Goal: Information Seeking & Learning: Learn about a topic

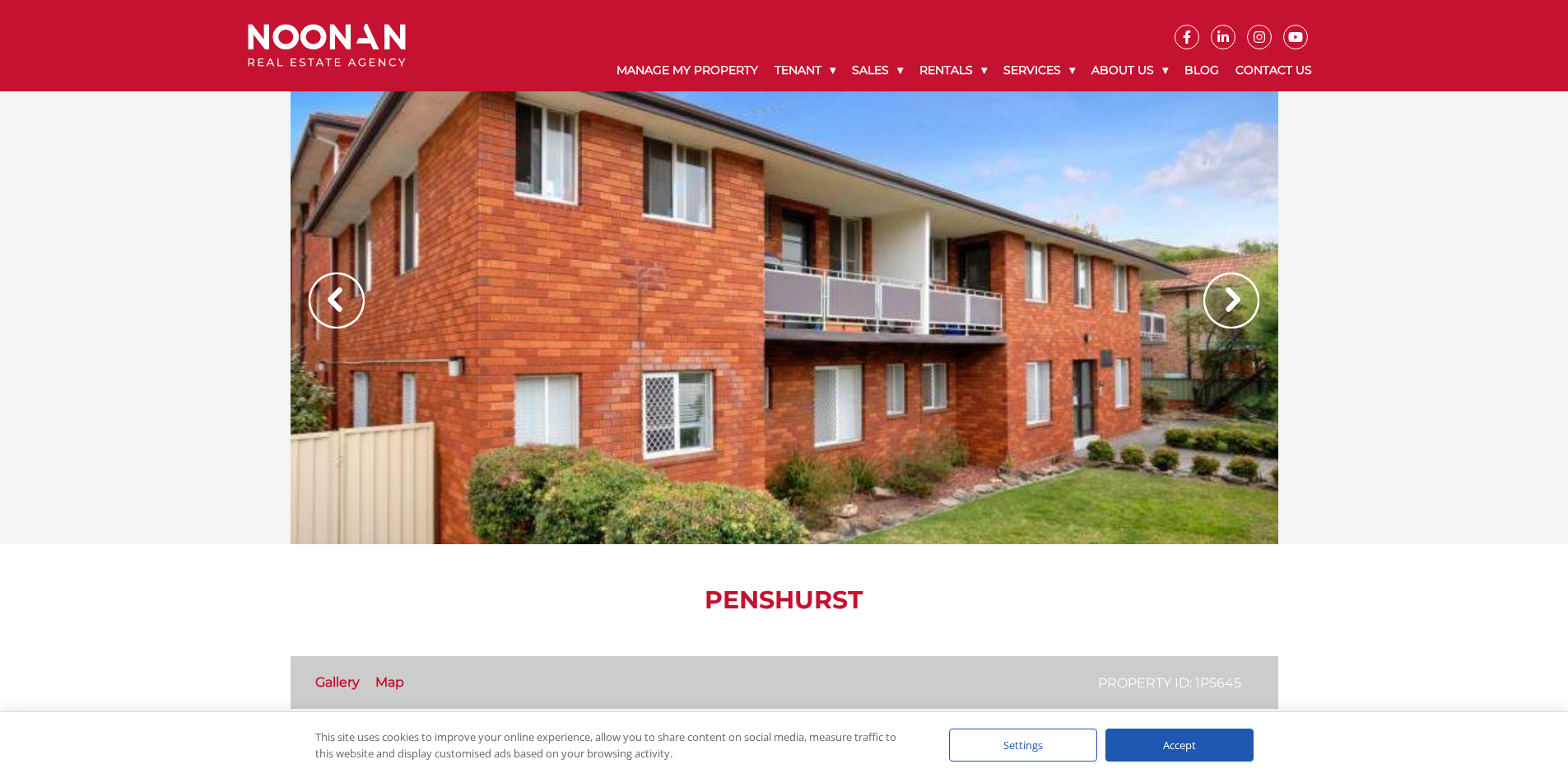
click at [1234, 306] on img at bounding box center [1231, 300] width 56 height 56
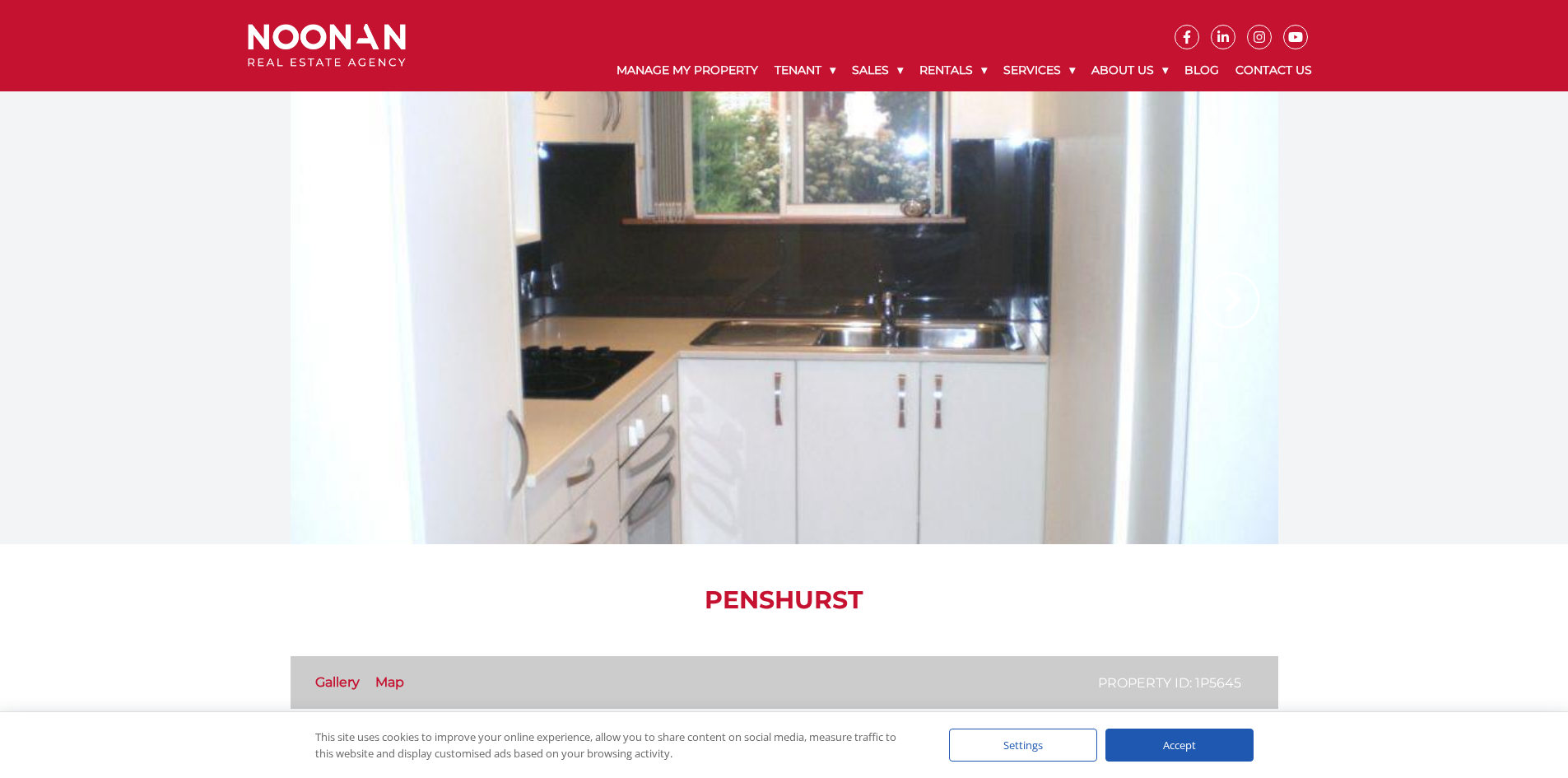
click at [1234, 306] on img at bounding box center [1231, 300] width 56 height 56
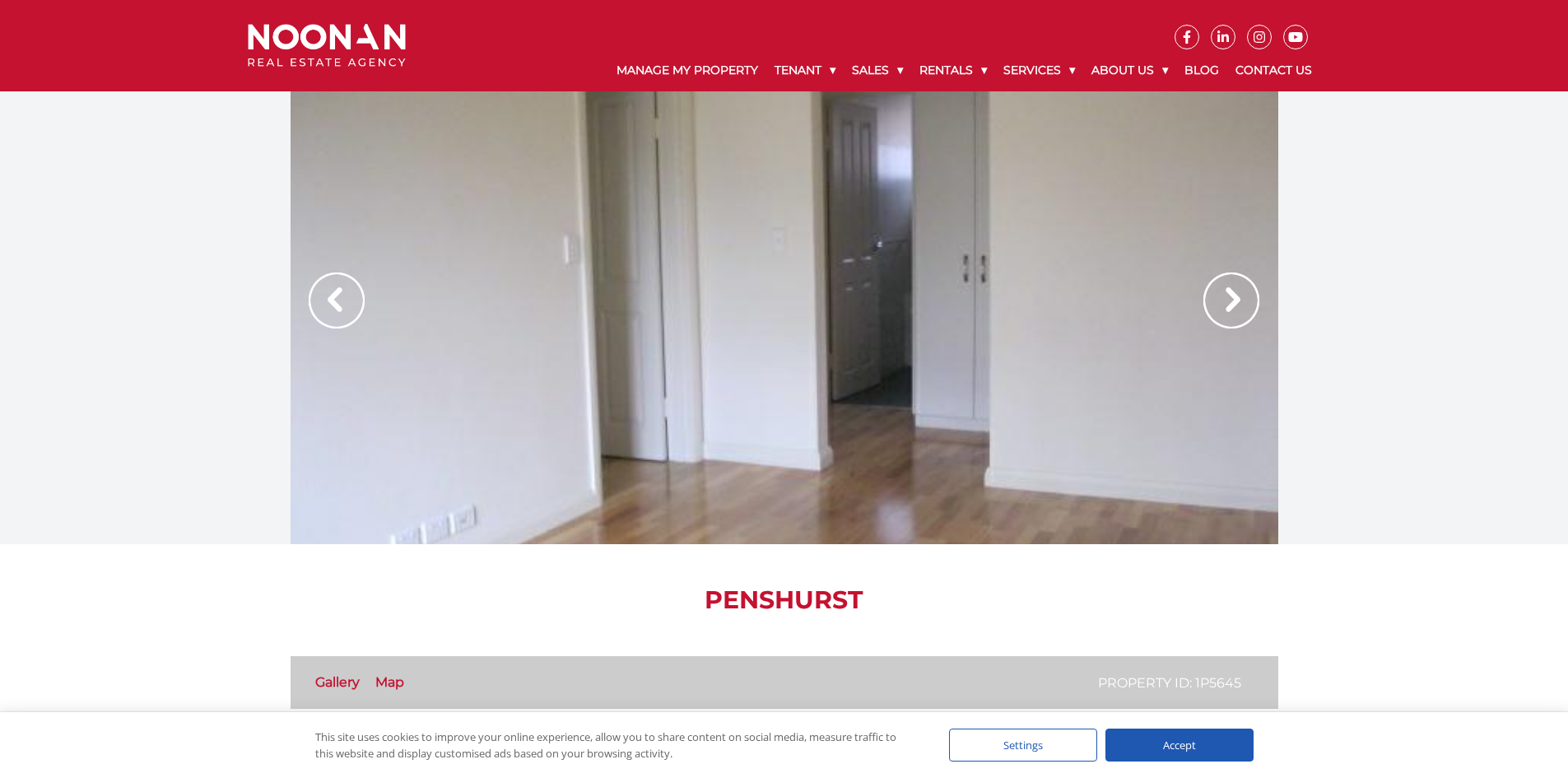
click at [1234, 306] on img at bounding box center [1231, 300] width 56 height 56
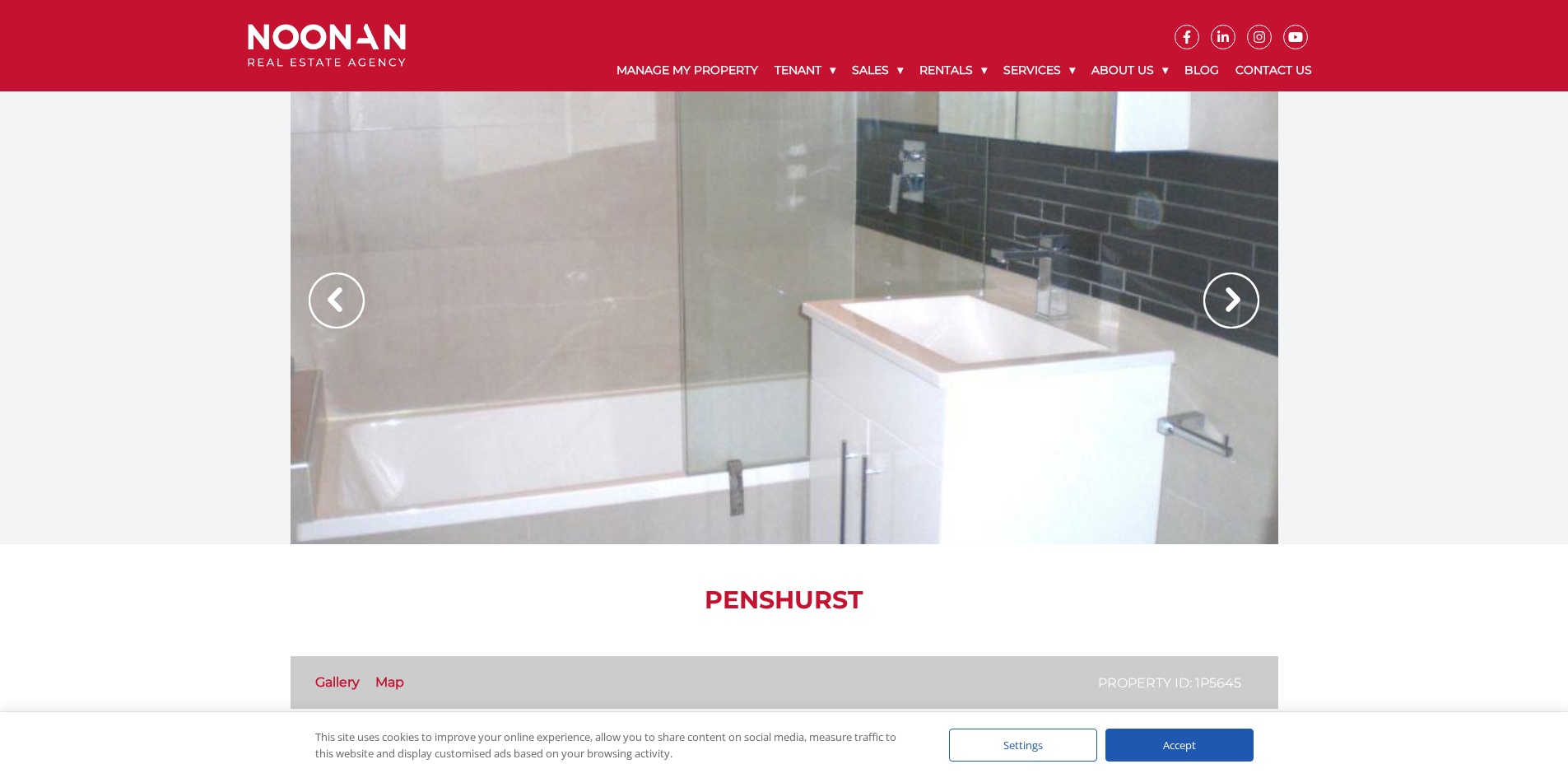
click at [1234, 306] on img at bounding box center [1231, 300] width 56 height 56
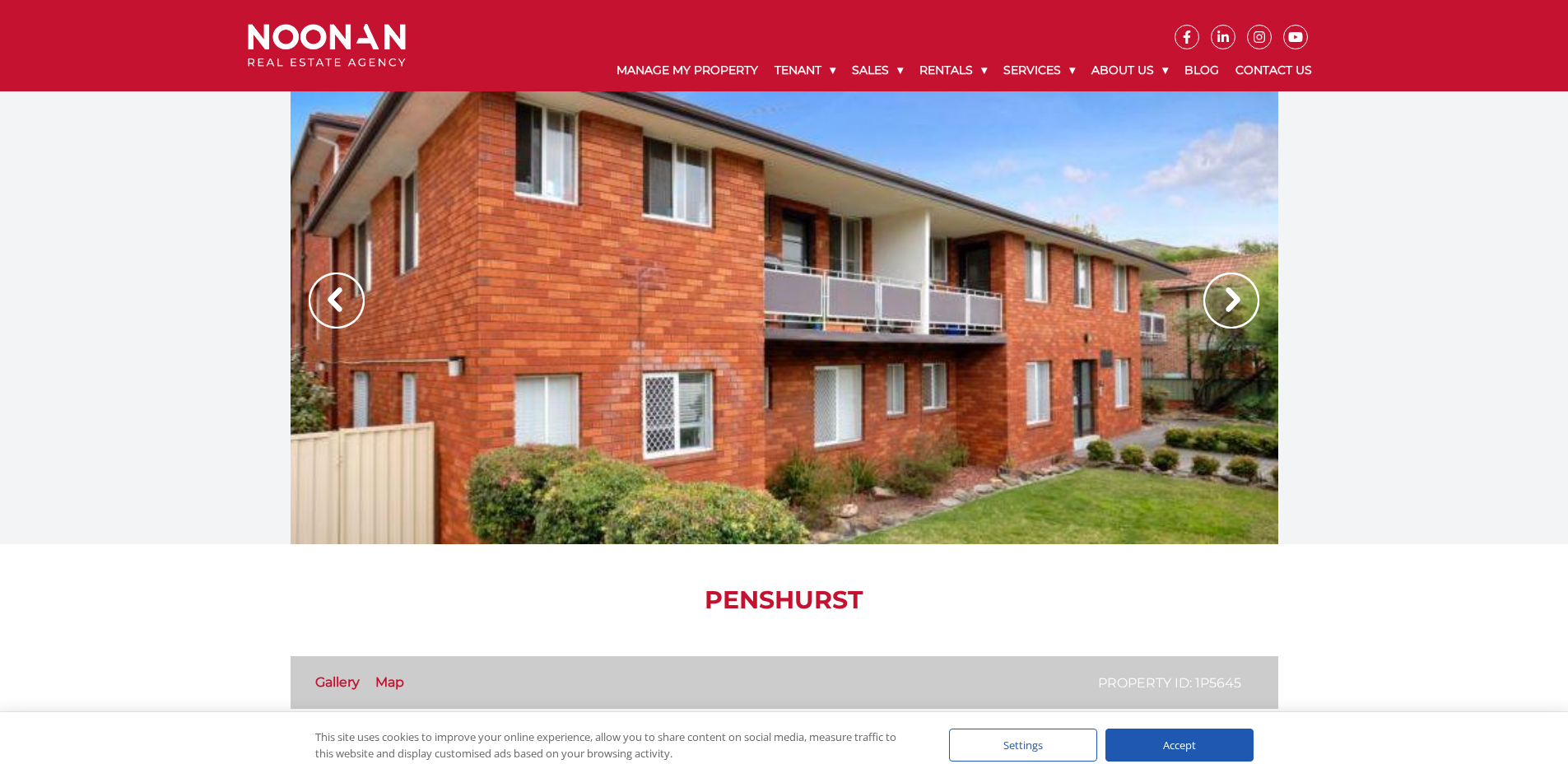
click at [1234, 306] on img at bounding box center [1231, 300] width 56 height 56
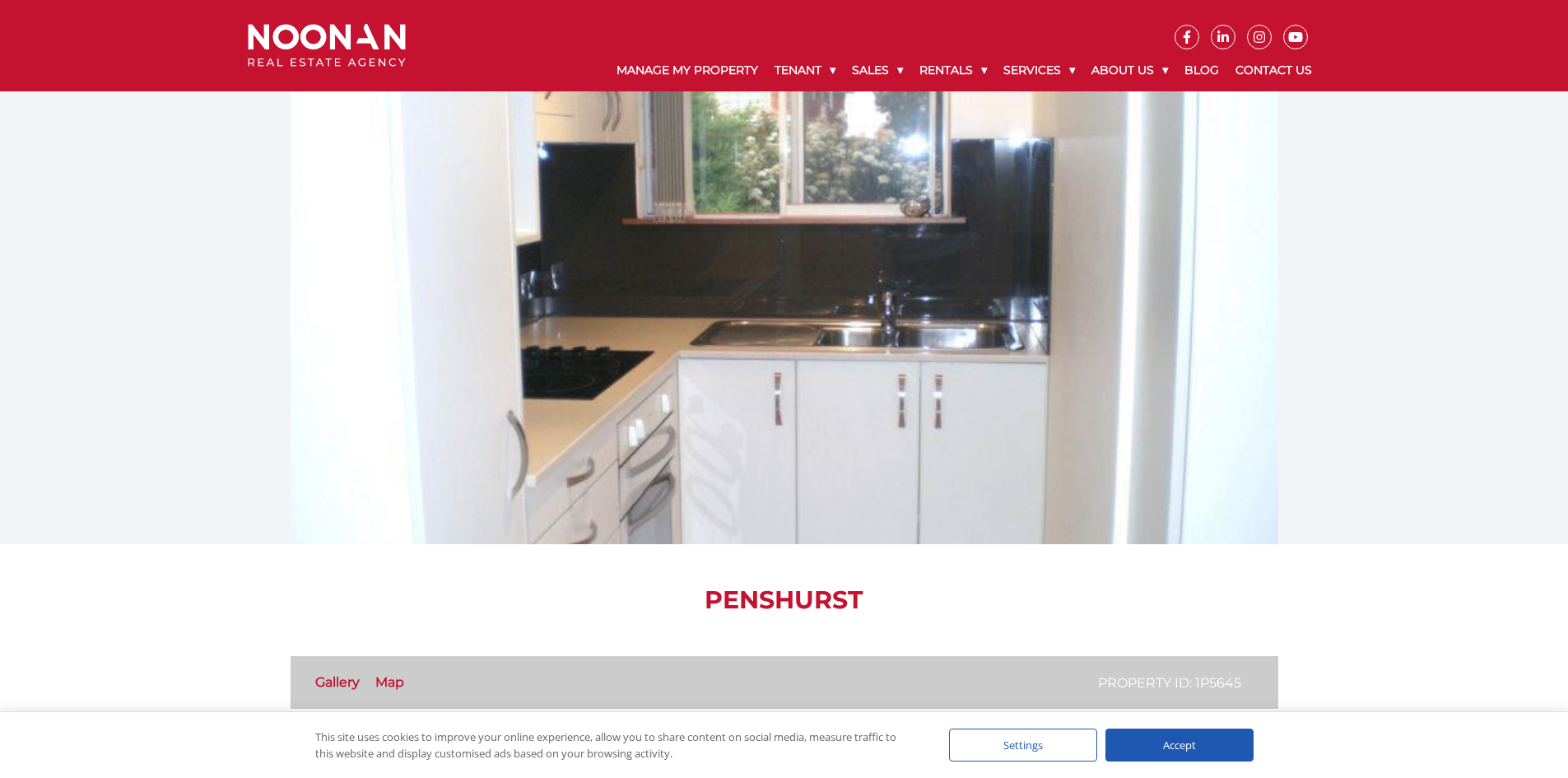
click at [1199, 299] on div at bounding box center [784, 317] width 988 height 453
click at [327, 679] on link "Gallery" at bounding box center [338, 682] width 45 height 16
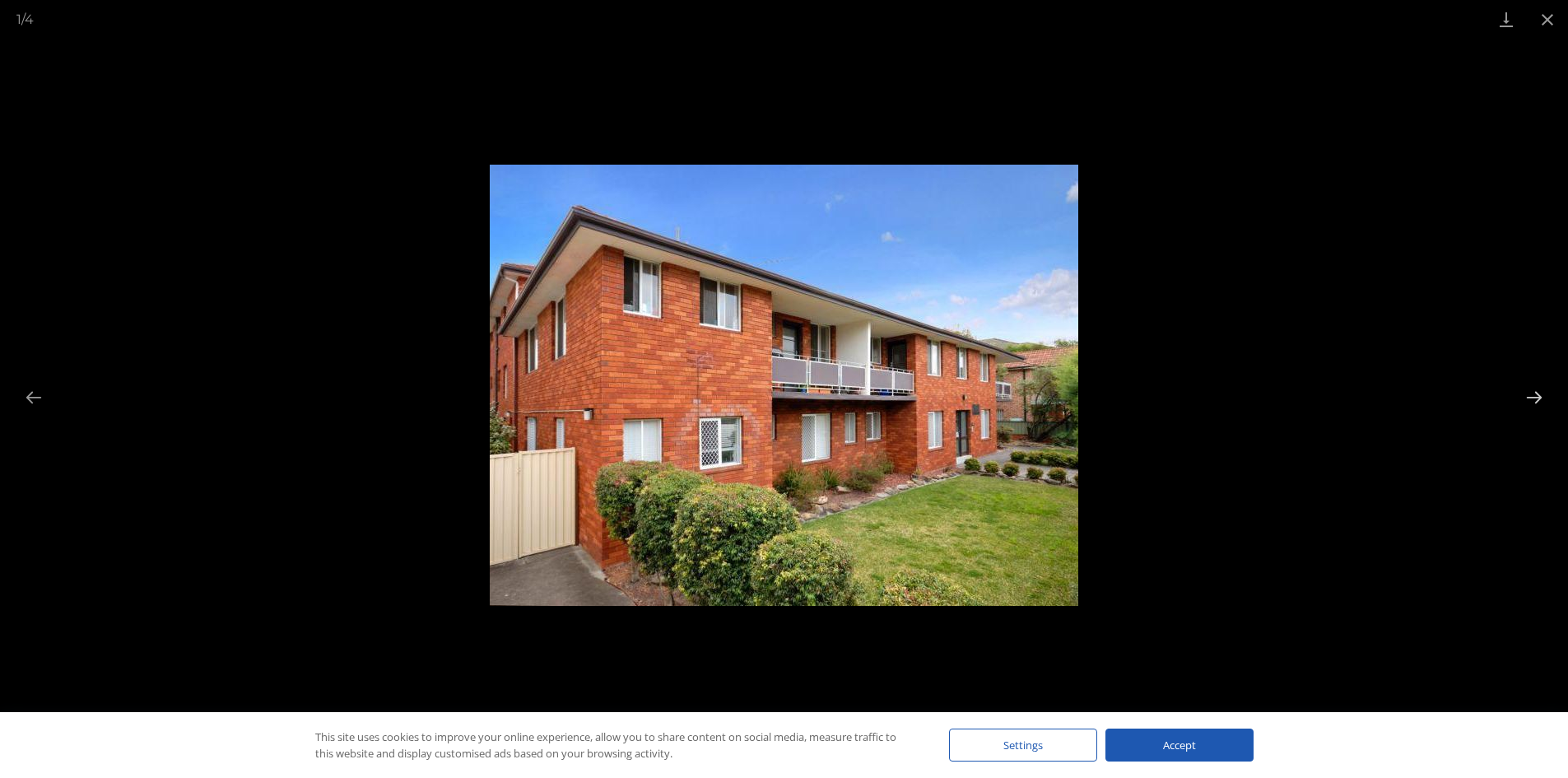
click at [1529, 393] on button "Next slide" at bounding box center [1535, 396] width 35 height 32
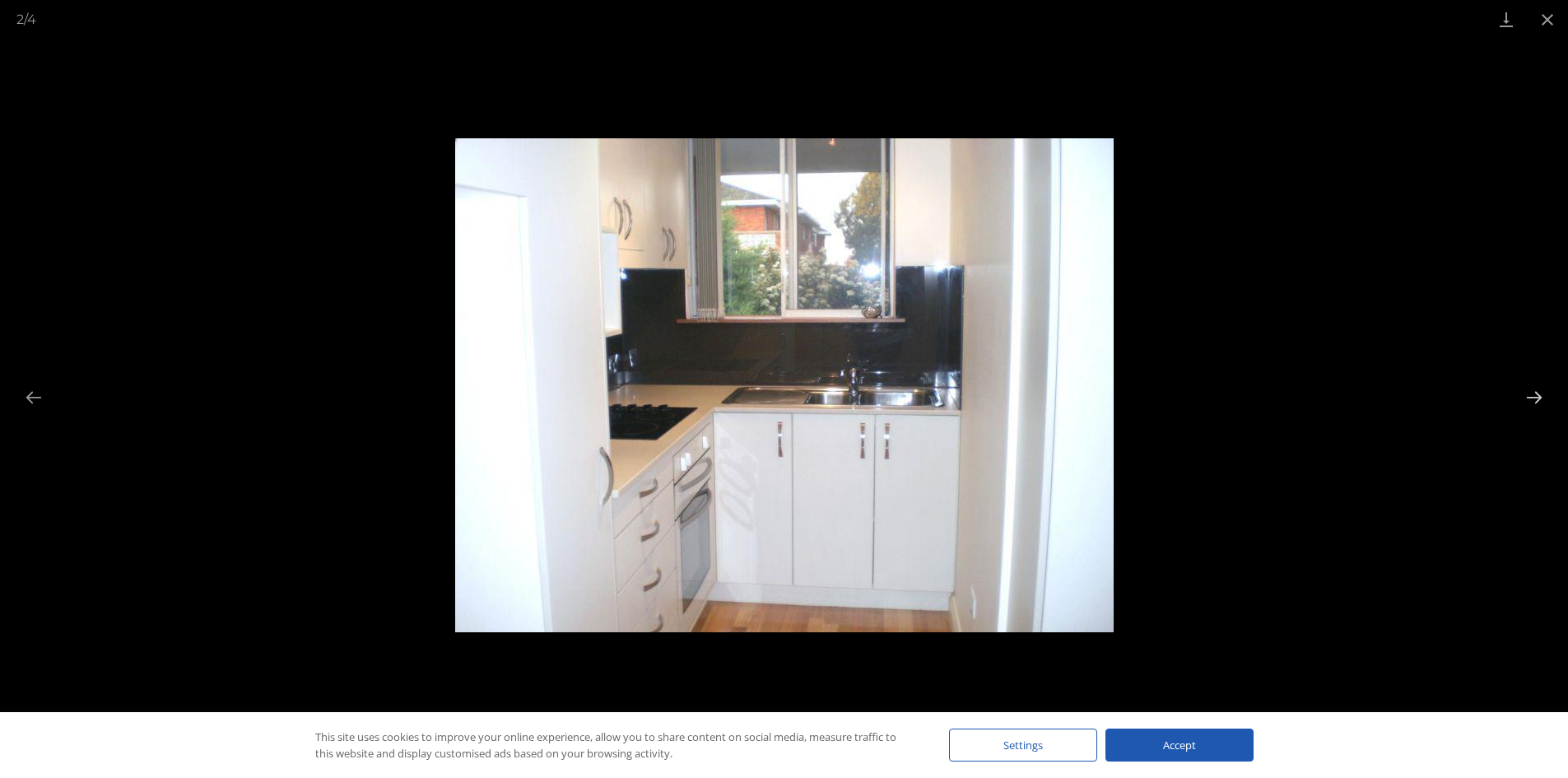
click at [1529, 393] on button "Next slide" at bounding box center [1535, 396] width 35 height 32
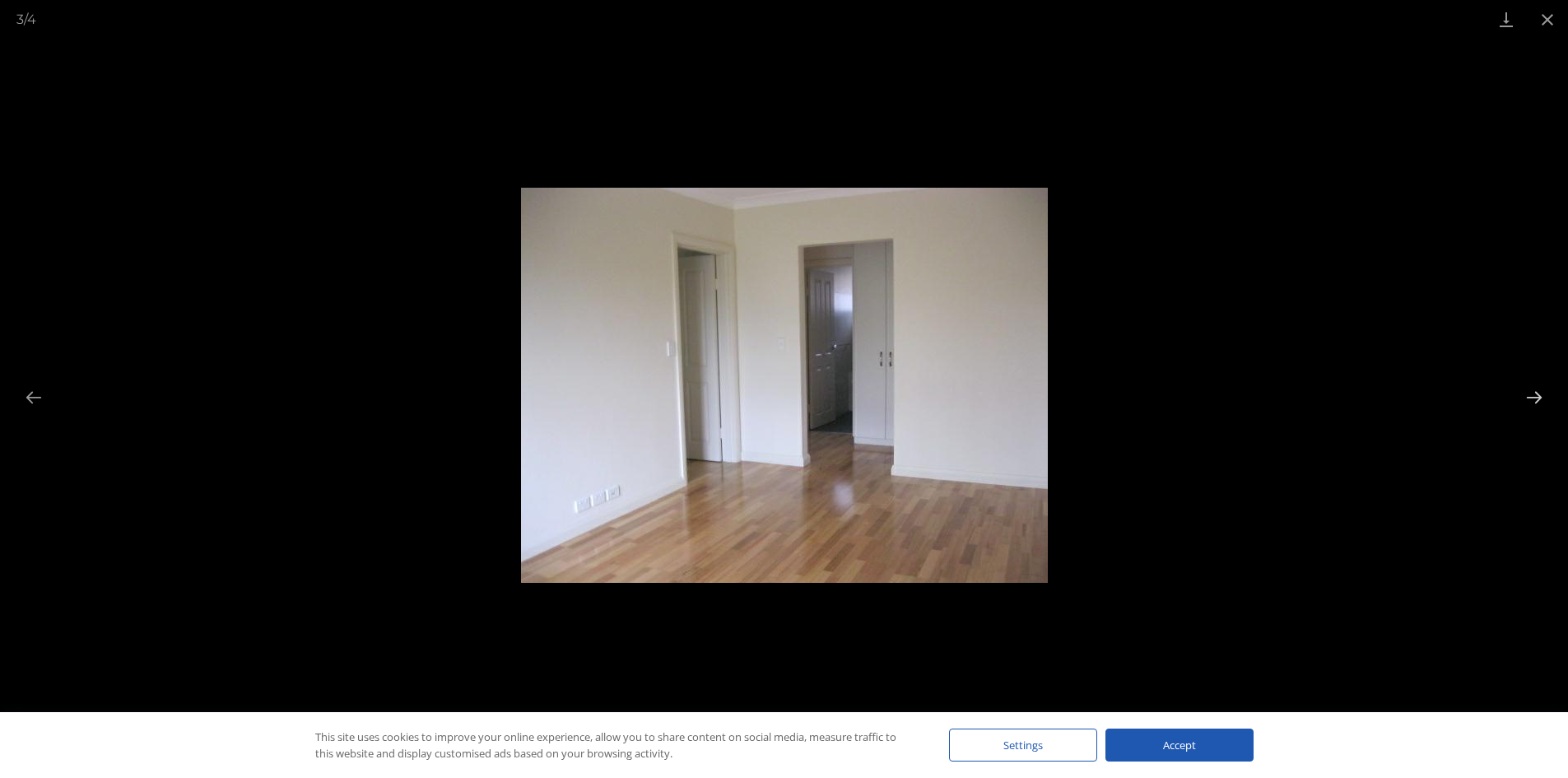
click at [1529, 393] on button "Next slide" at bounding box center [1535, 396] width 35 height 32
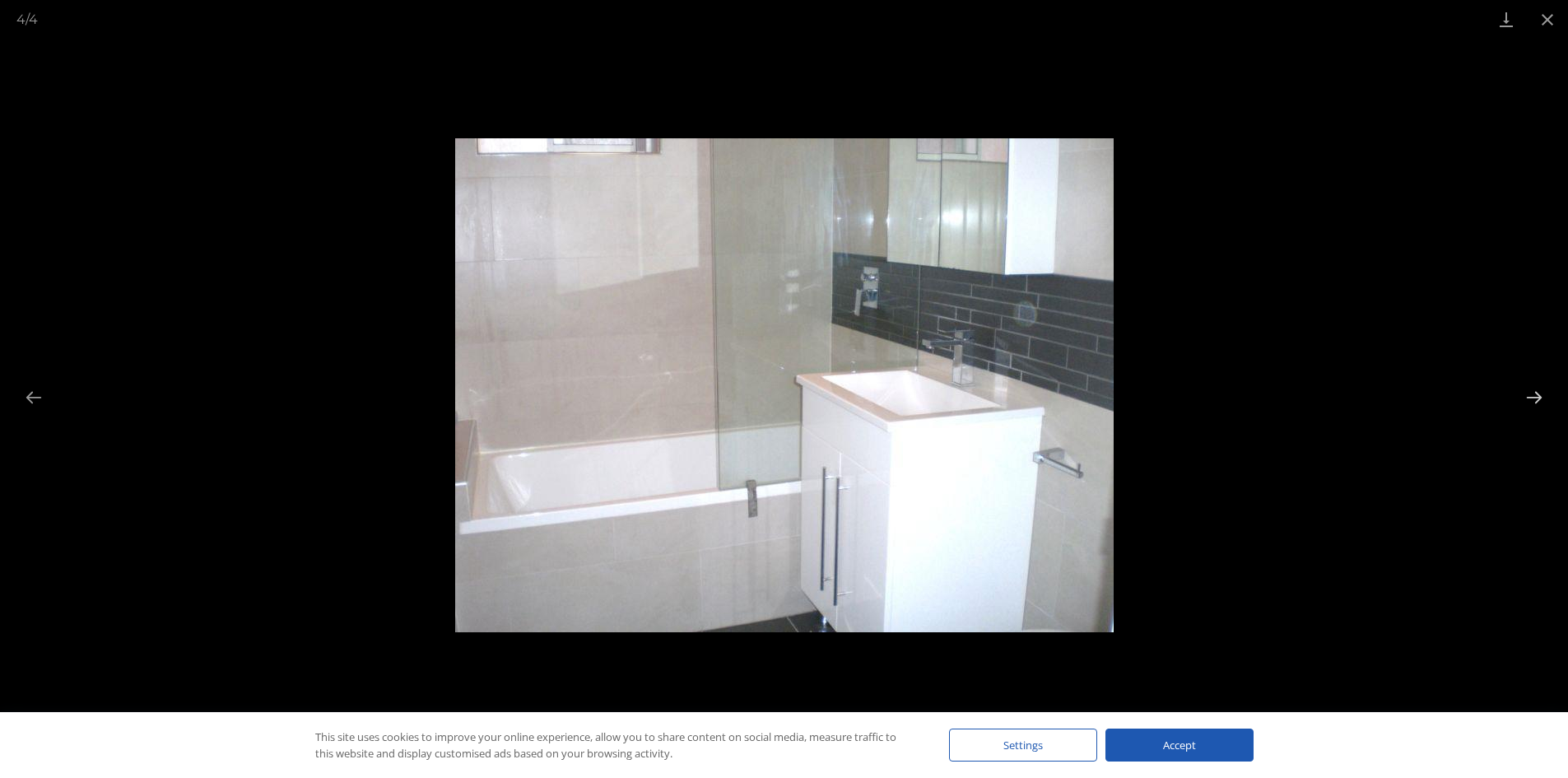
click at [1529, 393] on button "Next slide" at bounding box center [1535, 396] width 35 height 32
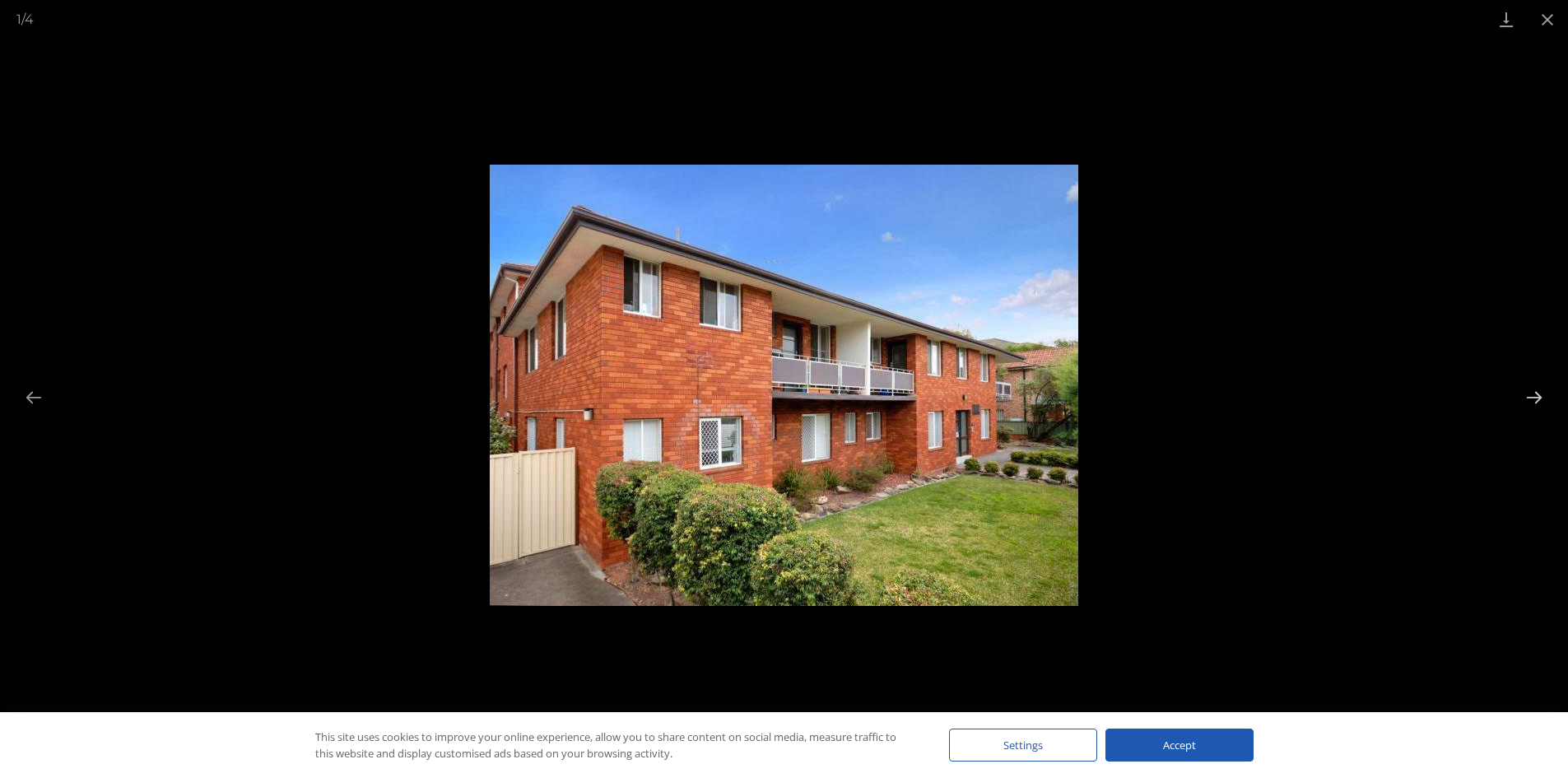
click at [1529, 393] on button "Next slide" at bounding box center [1535, 396] width 35 height 32
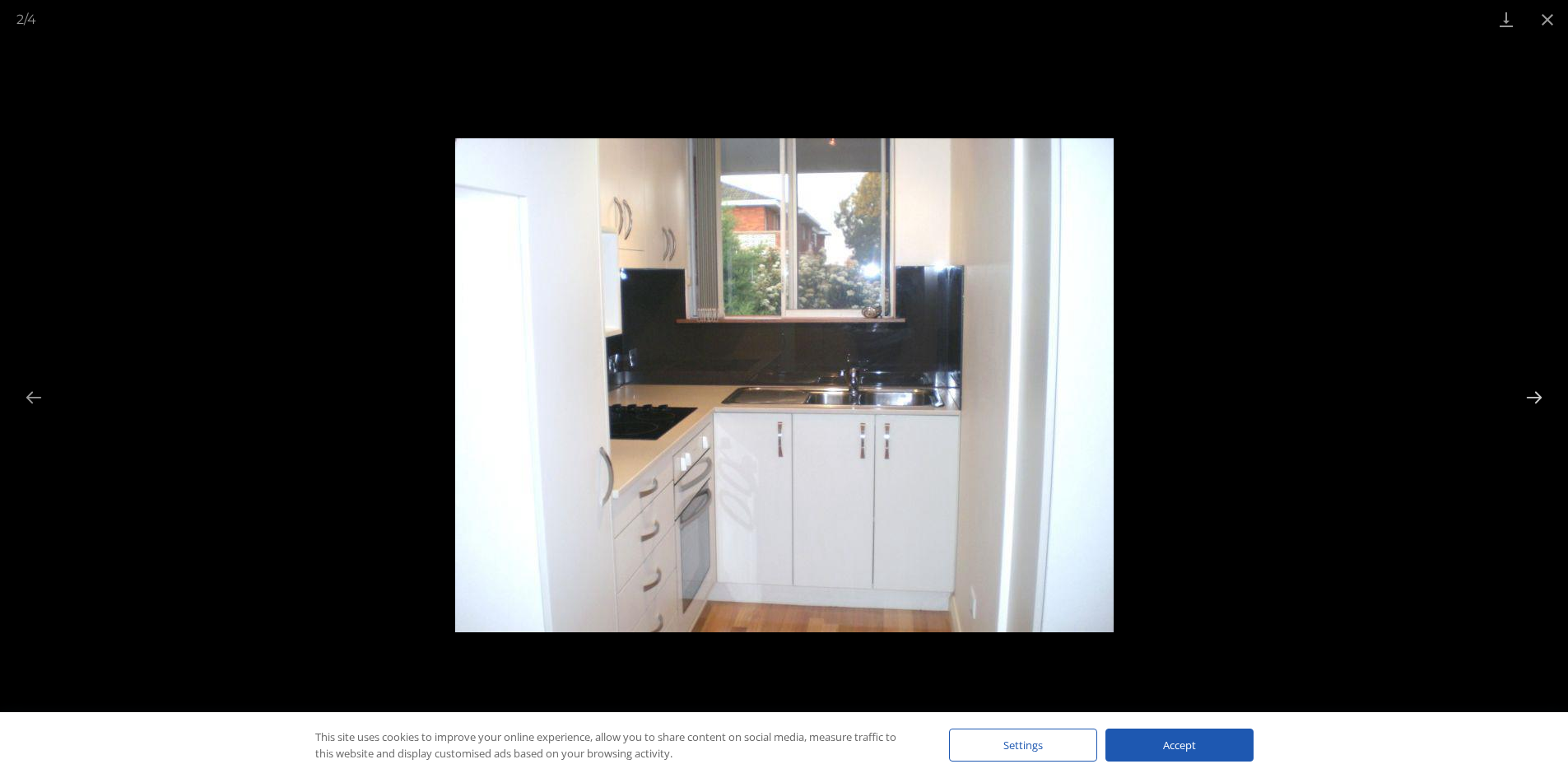
click at [1529, 393] on button "Next slide" at bounding box center [1535, 396] width 35 height 32
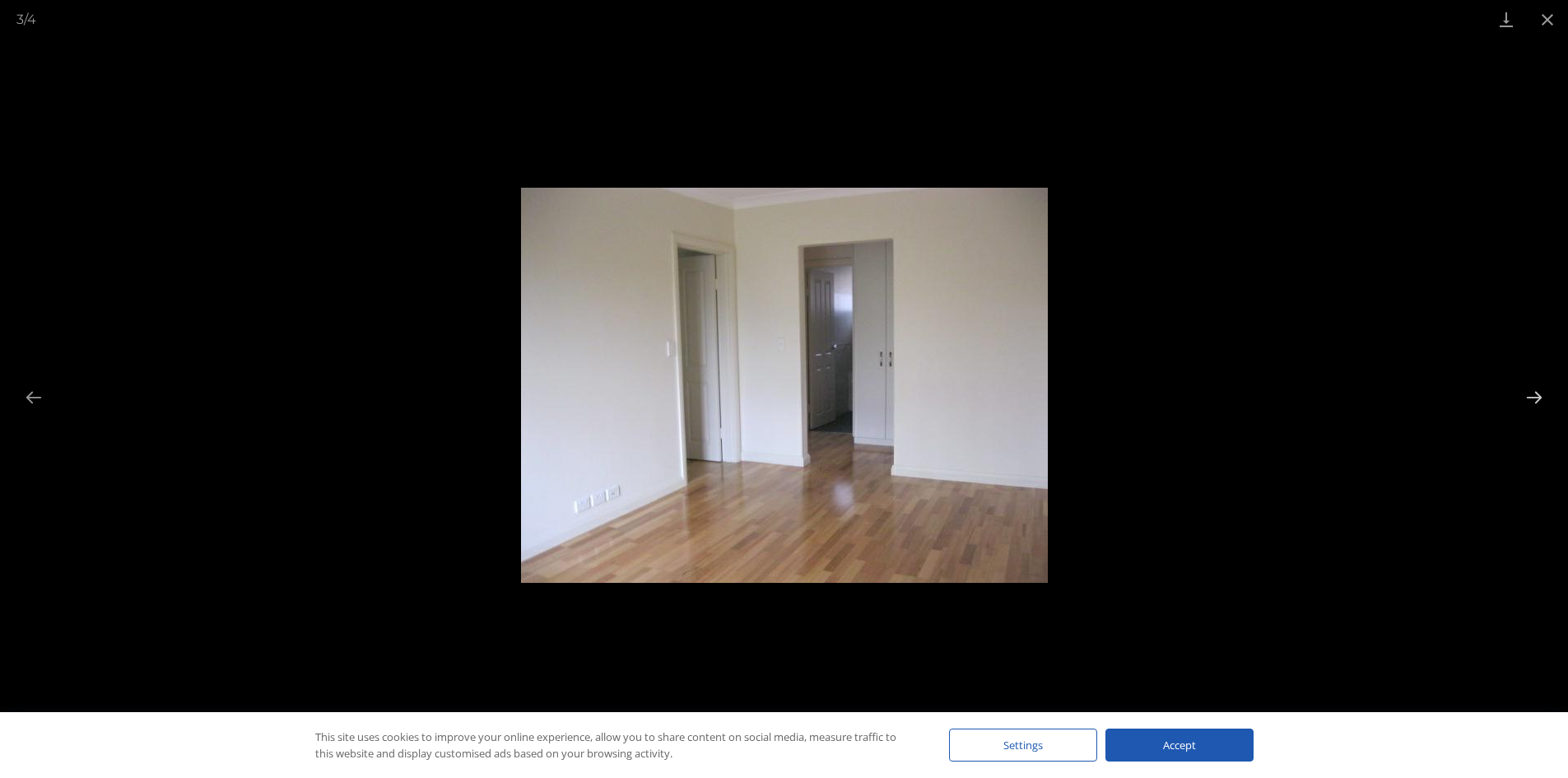
click at [1529, 393] on button "Next slide" at bounding box center [1535, 396] width 35 height 32
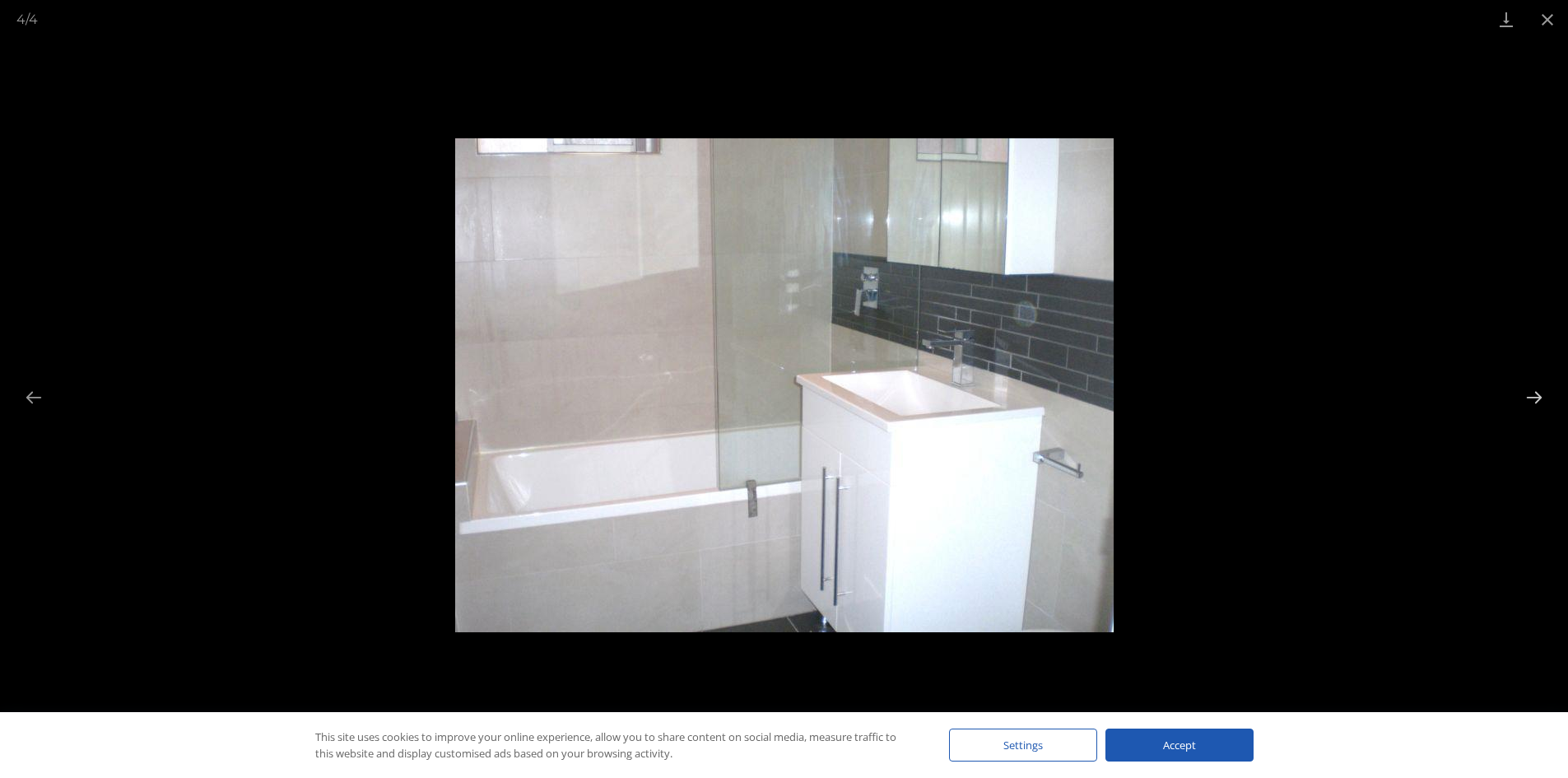
click at [1529, 393] on button "Next slide" at bounding box center [1535, 396] width 35 height 32
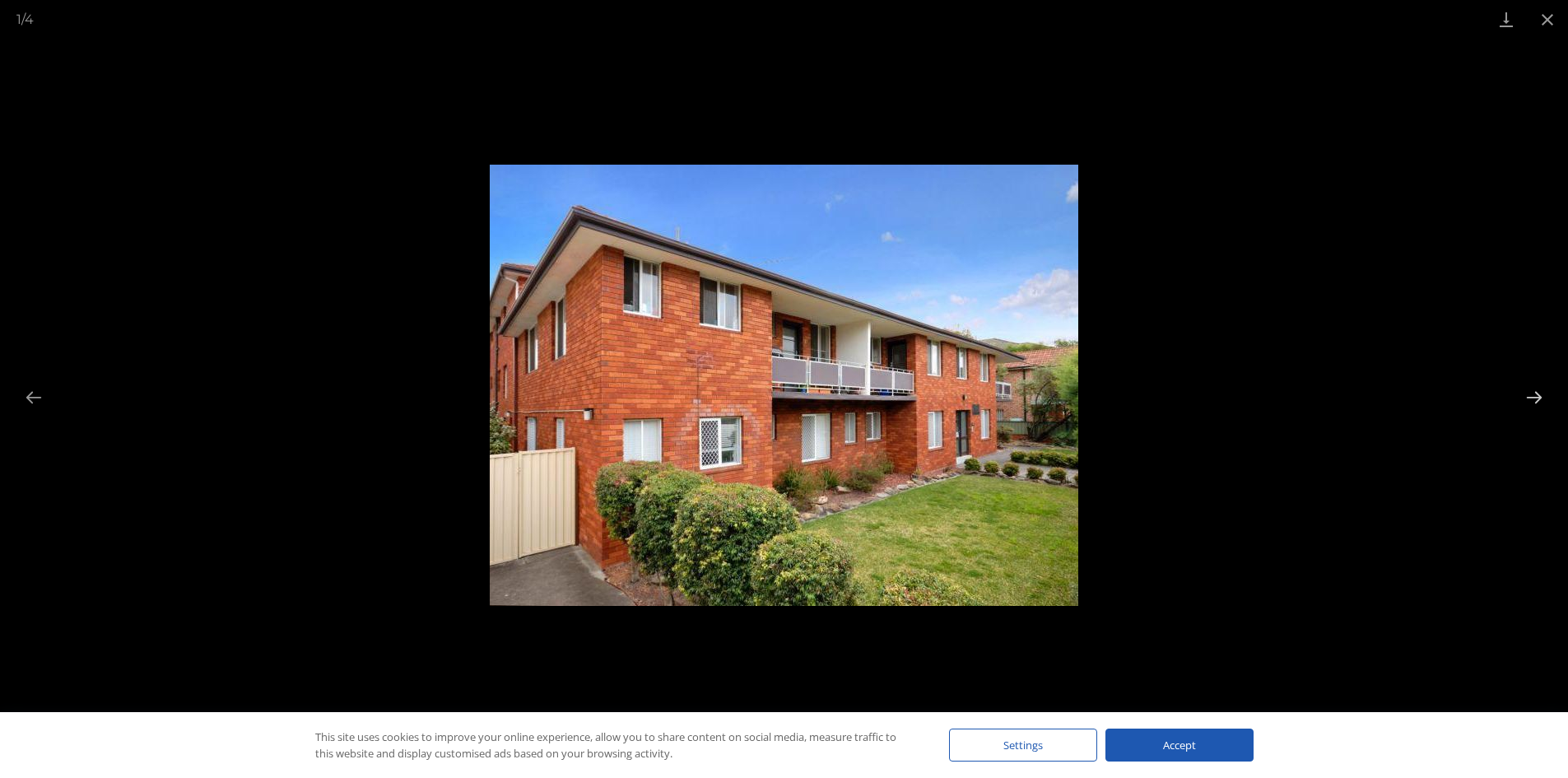
click at [1529, 393] on button "Next slide" at bounding box center [1535, 396] width 35 height 32
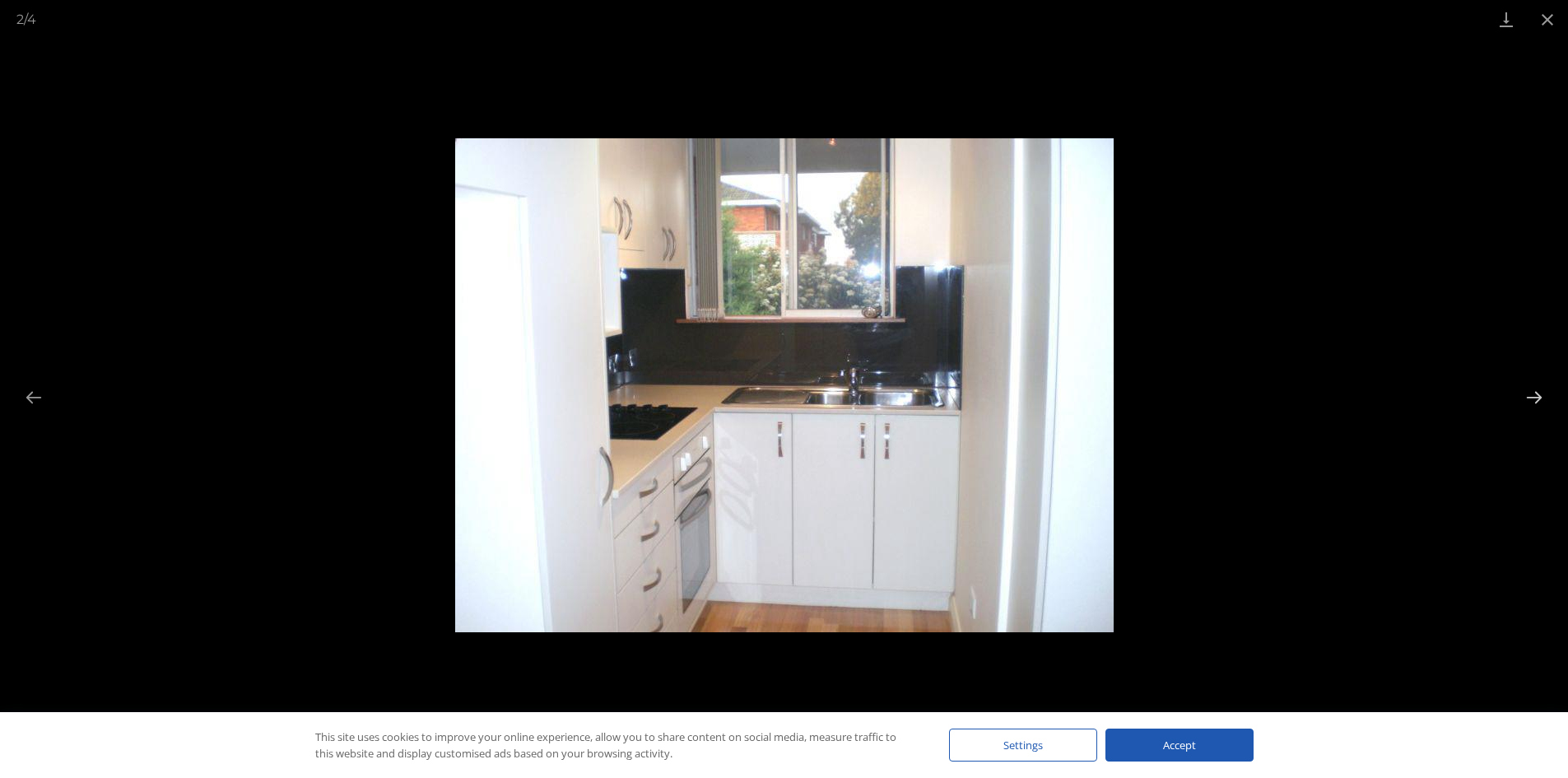
click at [1529, 393] on button "Next slide" at bounding box center [1535, 396] width 35 height 32
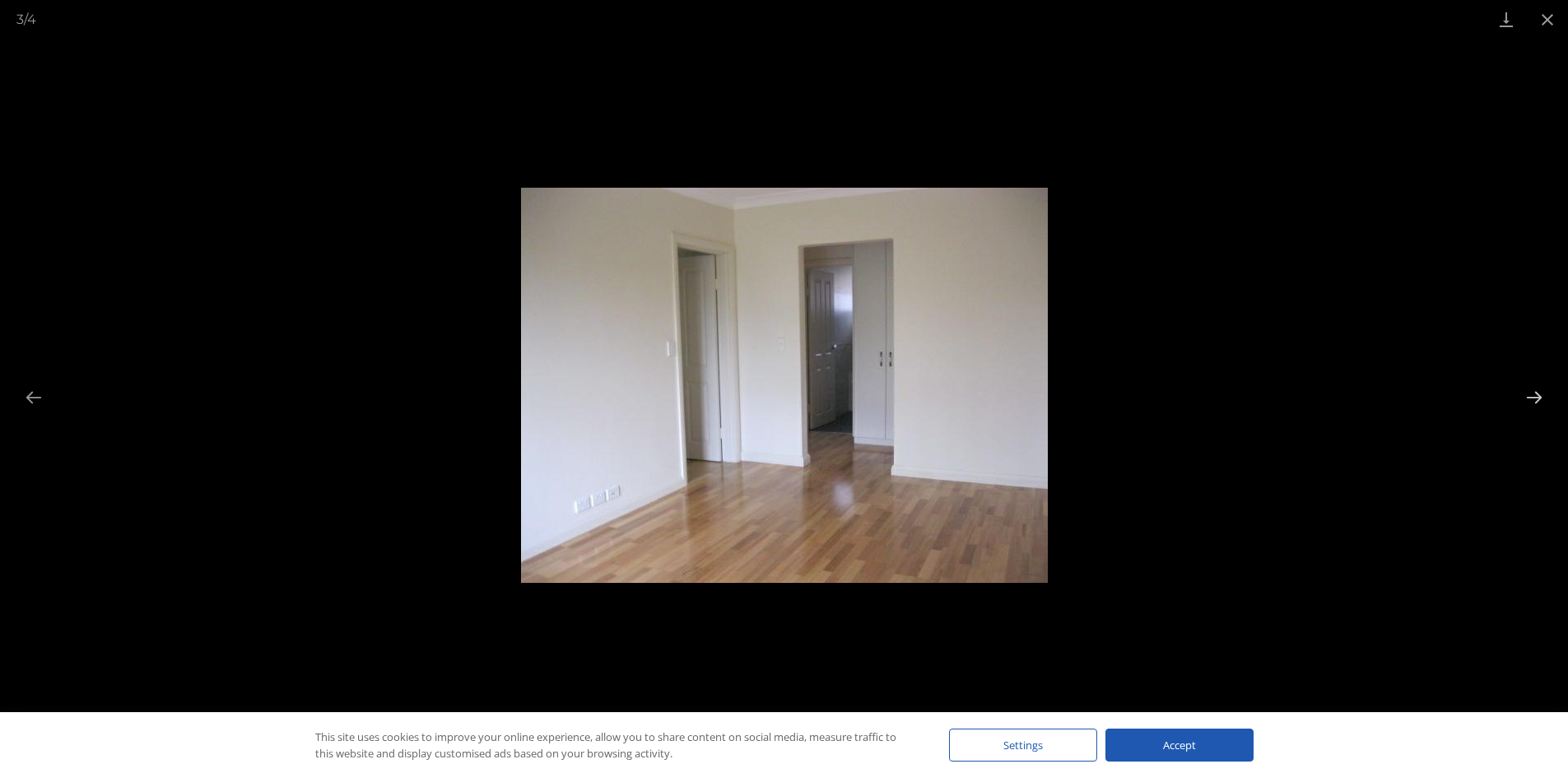
click at [1529, 393] on button "Next slide" at bounding box center [1535, 396] width 35 height 32
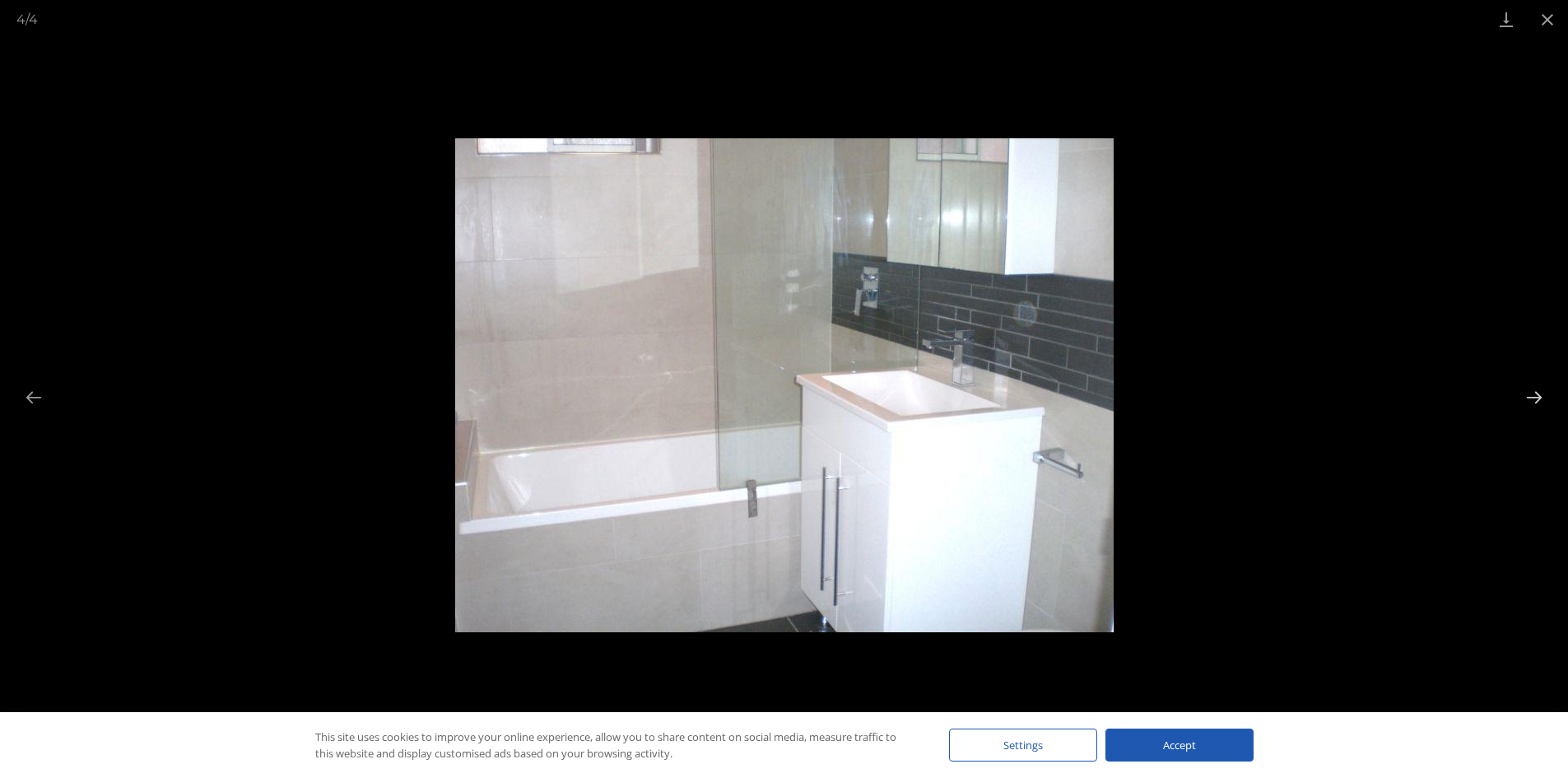
click at [1529, 393] on button "Next slide" at bounding box center [1535, 396] width 35 height 32
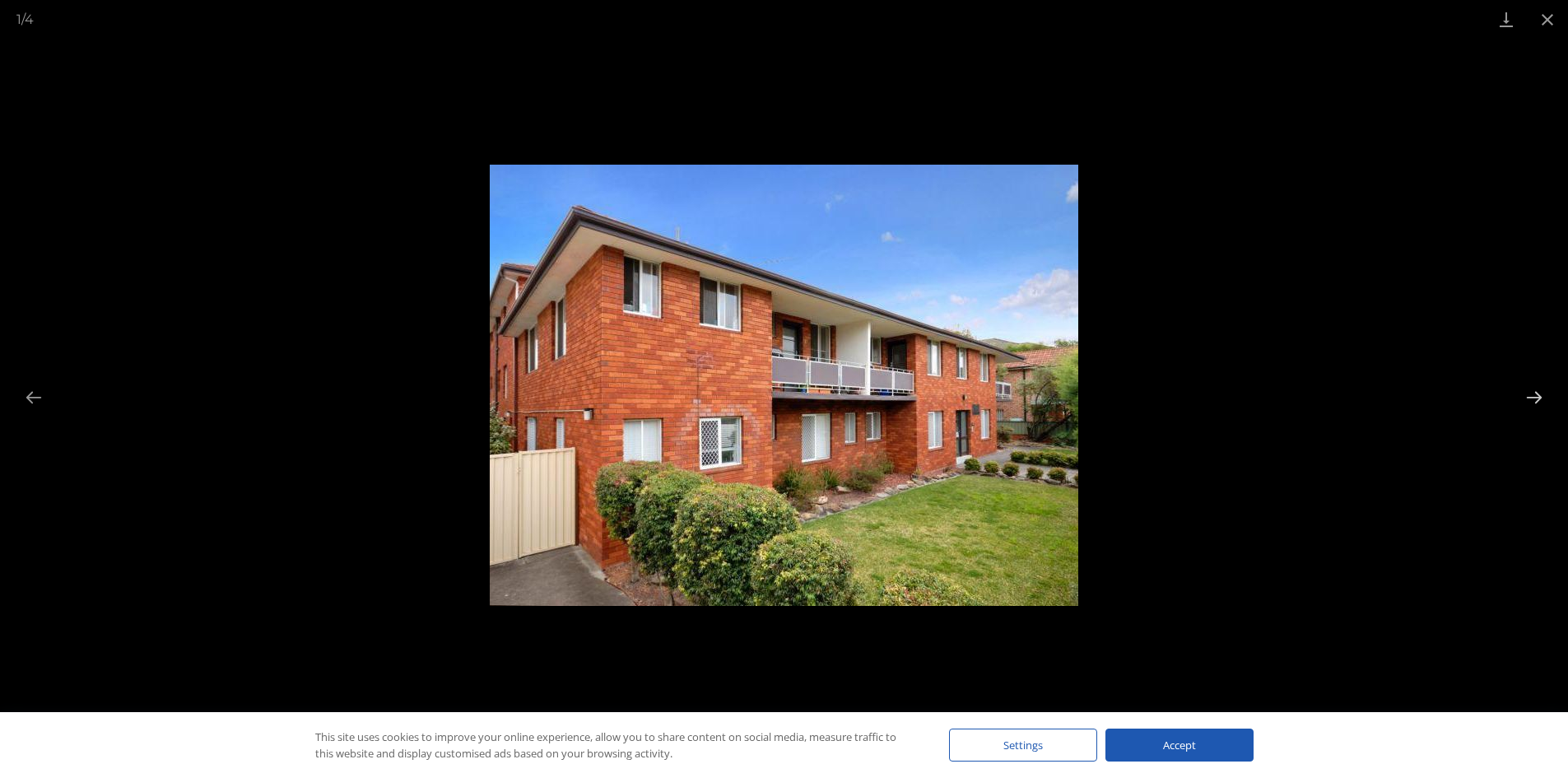
click at [1529, 393] on button "Next slide" at bounding box center [1535, 396] width 35 height 32
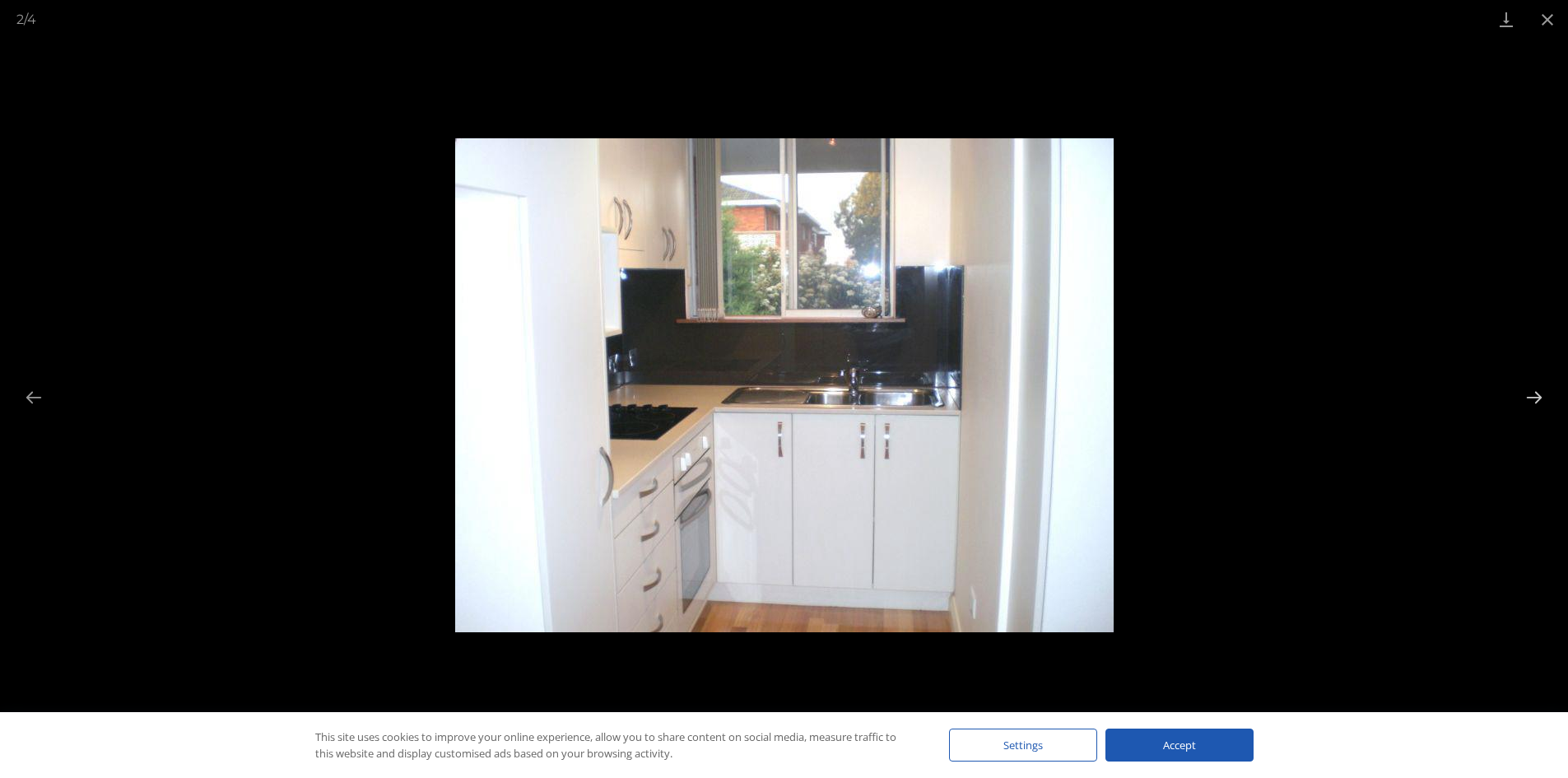
click at [1529, 393] on button "Next slide" at bounding box center [1535, 396] width 35 height 32
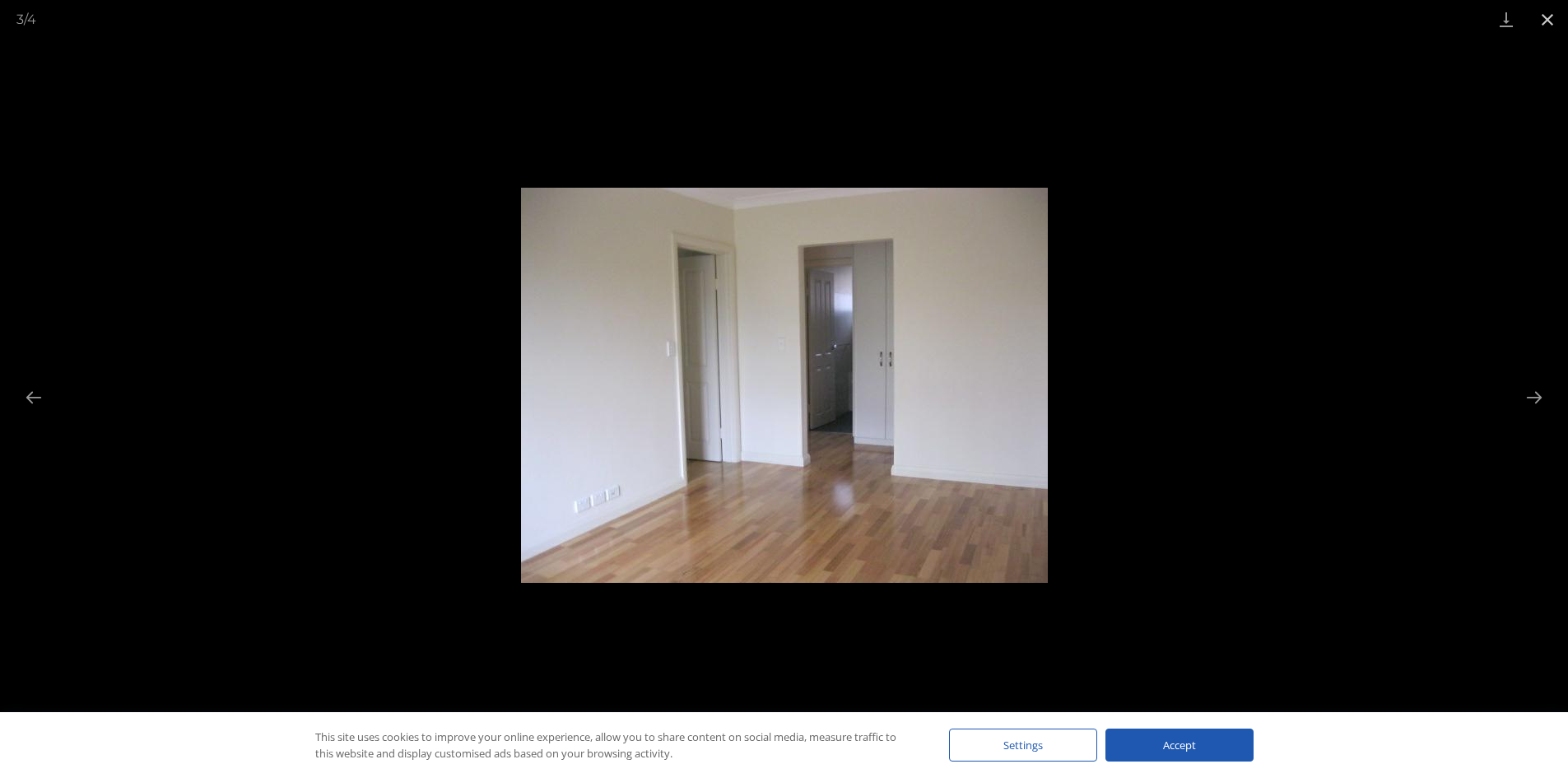
click at [1551, 19] on button "Close gallery" at bounding box center [1548, 19] width 41 height 39
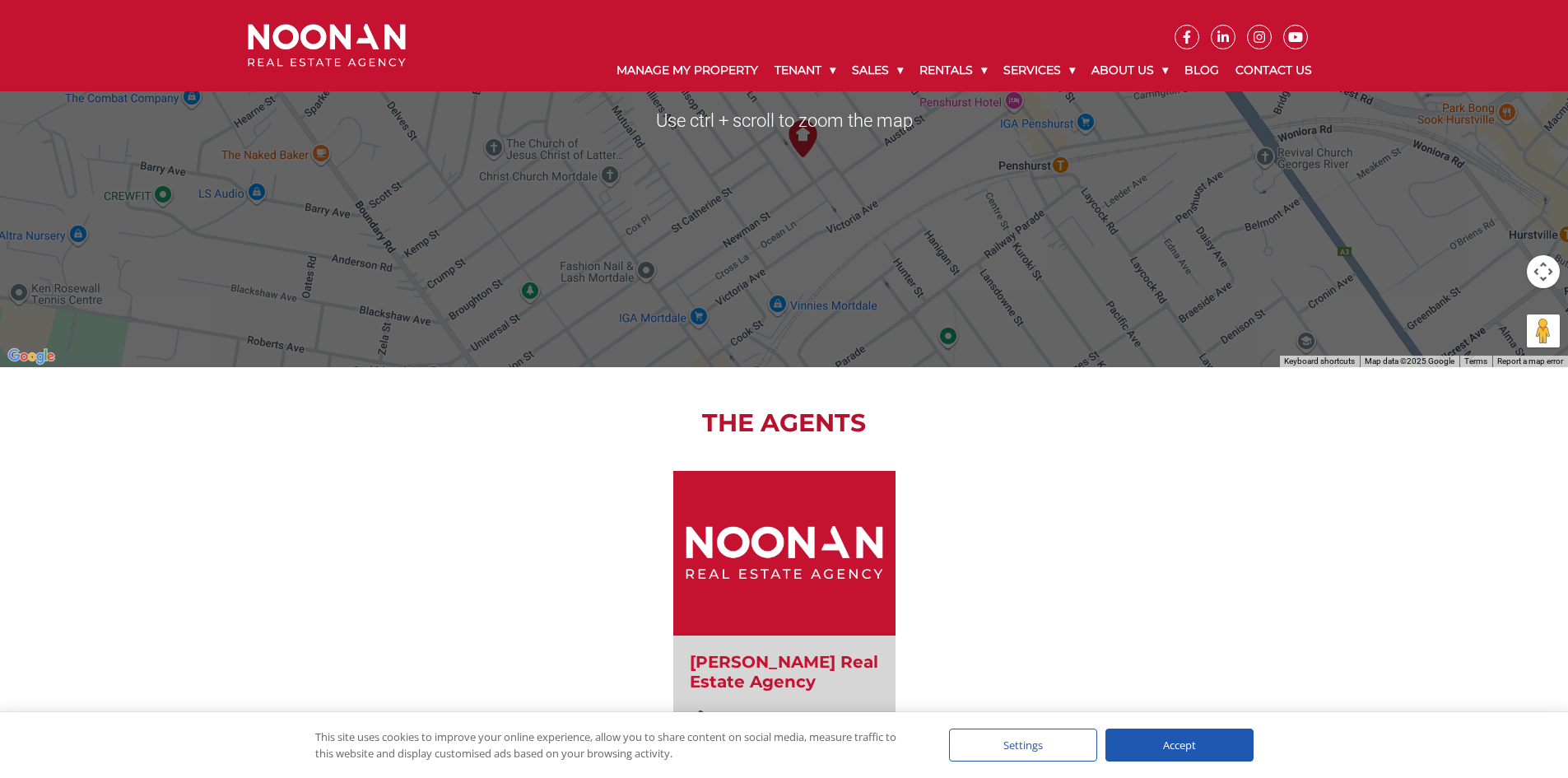
scroll to position [1083, 0]
